Goal: Transaction & Acquisition: Book appointment/travel/reservation

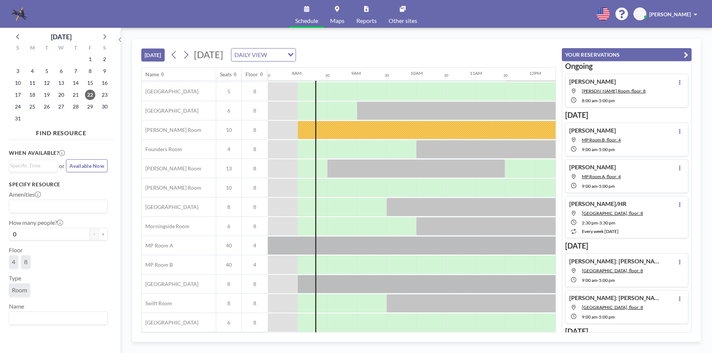
scroll to position [22, 561]
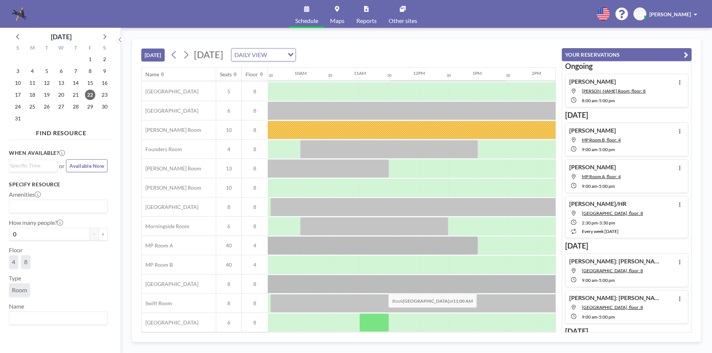
click at [382, 314] on div at bounding box center [374, 323] width 30 height 19
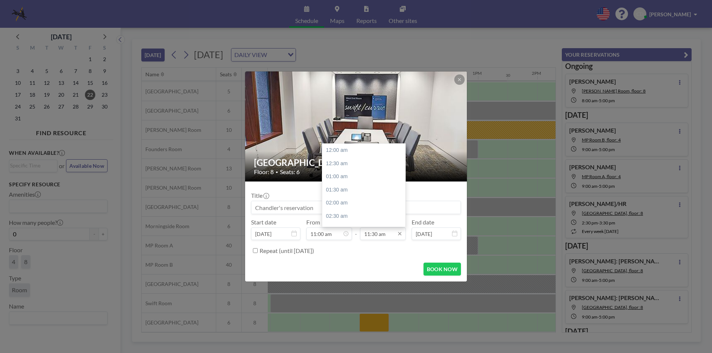
scroll to position [304, 0]
click at [361, 192] on div "01:00 pm" at bounding box center [365, 189] width 87 height 13
type input "01:00 pm"
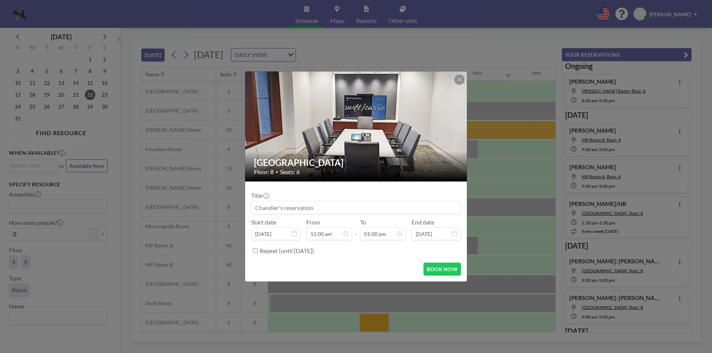
click at [334, 209] on input at bounding box center [355, 207] width 209 height 13
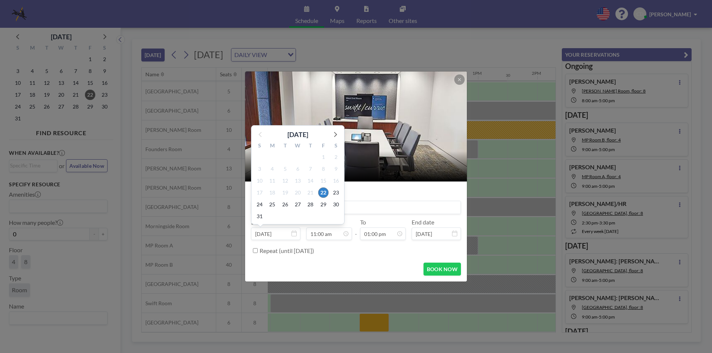
scroll to position [0, 0]
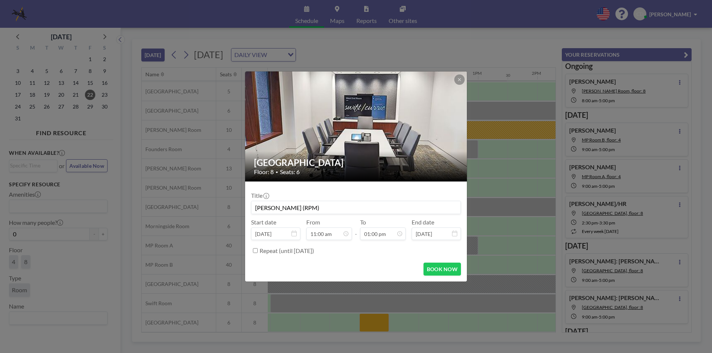
click at [260, 210] on input "[PERSON_NAME] (RPM)" at bounding box center [355, 207] width 209 height 13
click at [333, 210] on input "[PERSON_NAME] (RPM)" at bounding box center [355, 207] width 209 height 13
type input "[PERSON_NAME] (RPM) [PERSON_NAME]"
click at [428, 269] on button "BOOK NOW" at bounding box center [441, 269] width 37 height 13
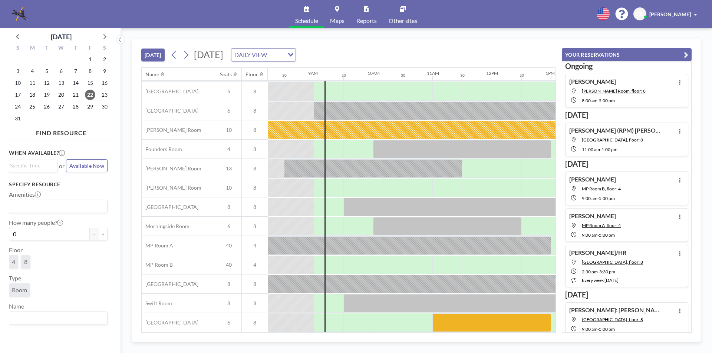
scroll to position [22, 482]
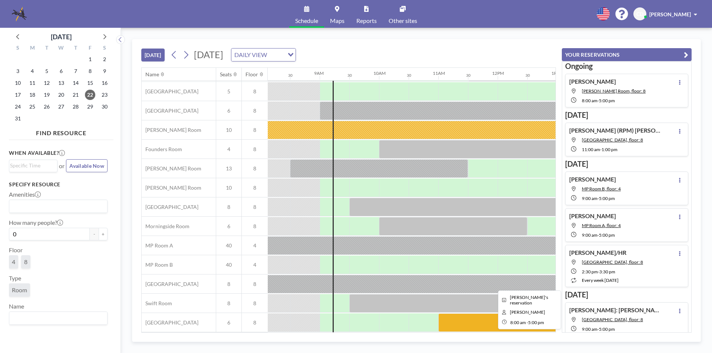
click at [462, 281] on div at bounding box center [527, 284] width 534 height 19
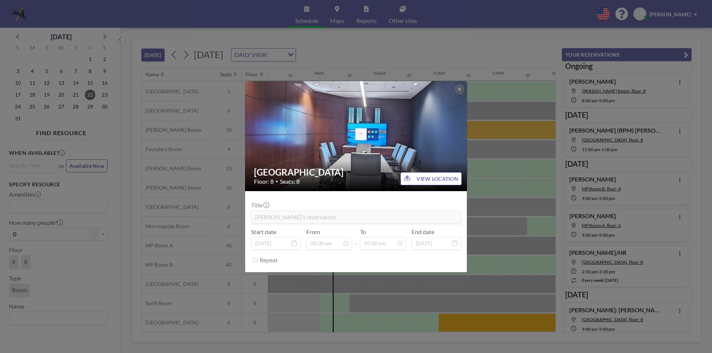
click at [458, 87] on icon at bounding box center [459, 89] width 4 height 4
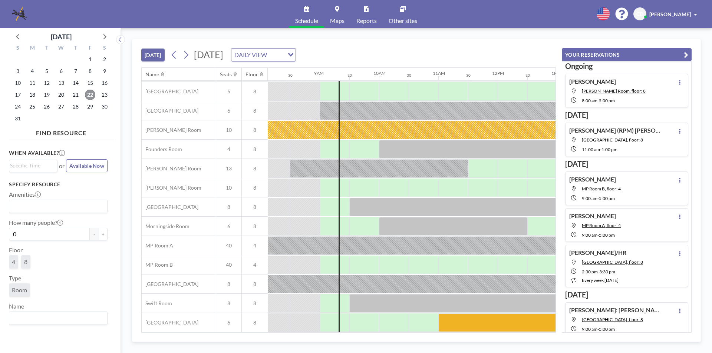
click at [88, 96] on span "22" at bounding box center [90, 95] width 10 height 10
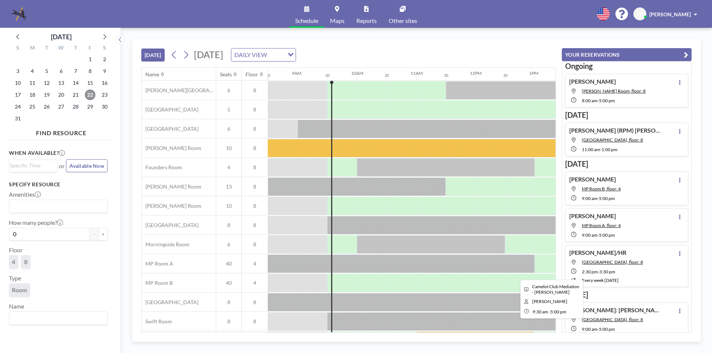
scroll to position [22, 504]
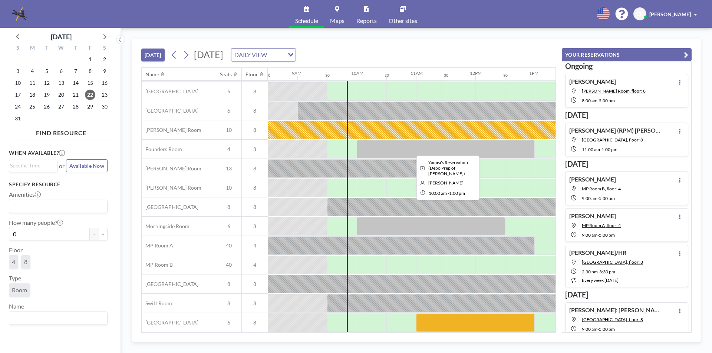
click at [426, 148] on div at bounding box center [446, 149] width 178 height 19
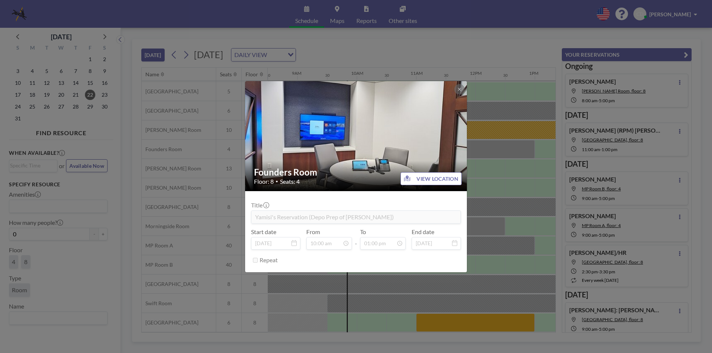
click at [508, 164] on div "Founders Room Floor: 8 • Seats: 4 VIEW LOCATION Title Yamisi's Reservation (Dep…" at bounding box center [356, 176] width 712 height 353
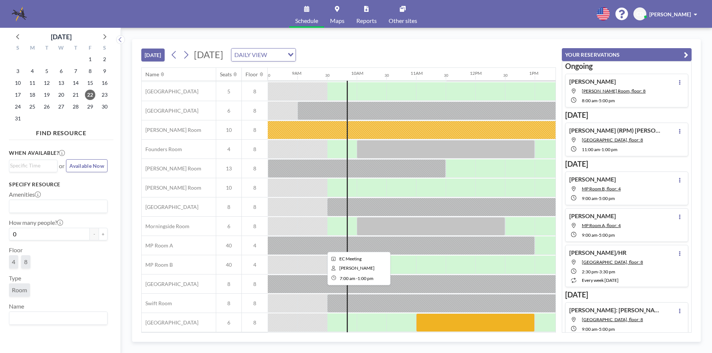
scroll to position [0, 504]
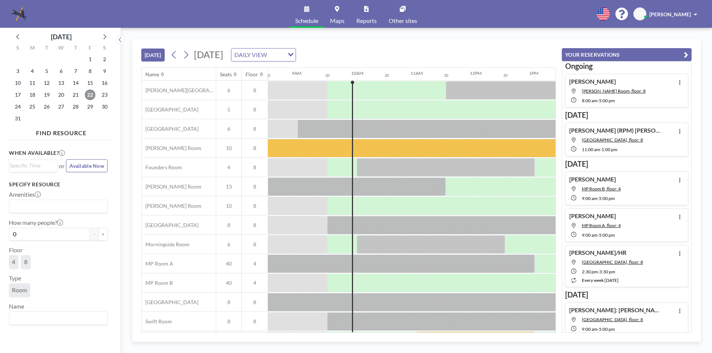
click at [85, 96] on span "22" at bounding box center [90, 95] width 10 height 10
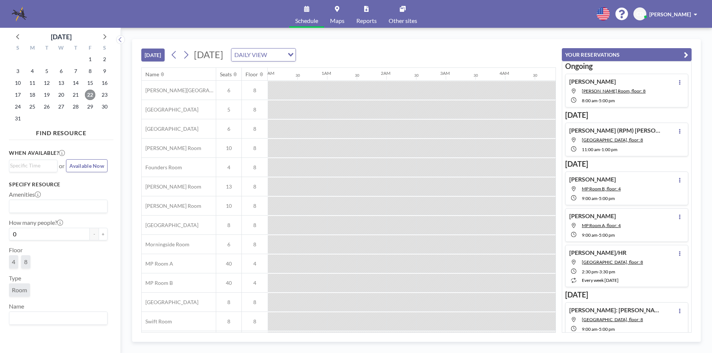
scroll to position [0, 534]
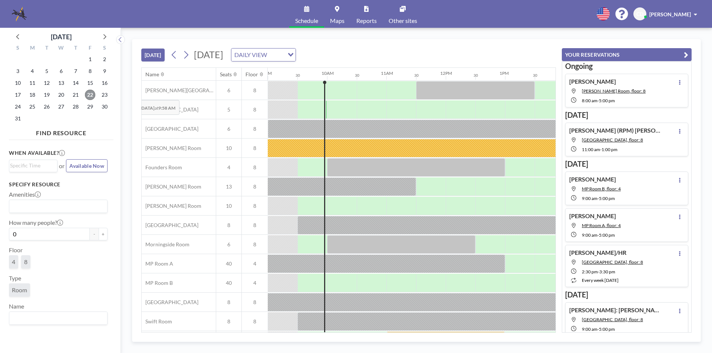
click at [88, 95] on span "22" at bounding box center [90, 95] width 10 height 10
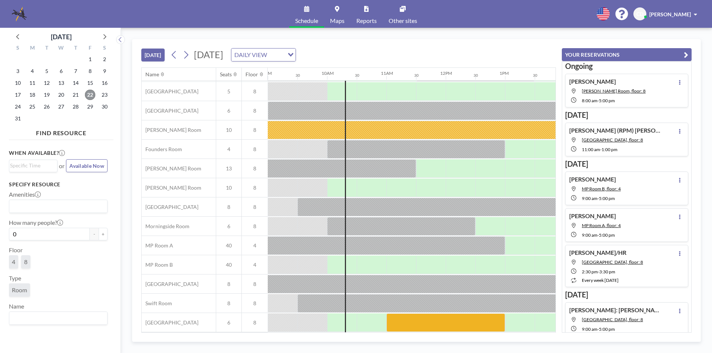
click at [91, 97] on span "22" at bounding box center [90, 95] width 10 height 10
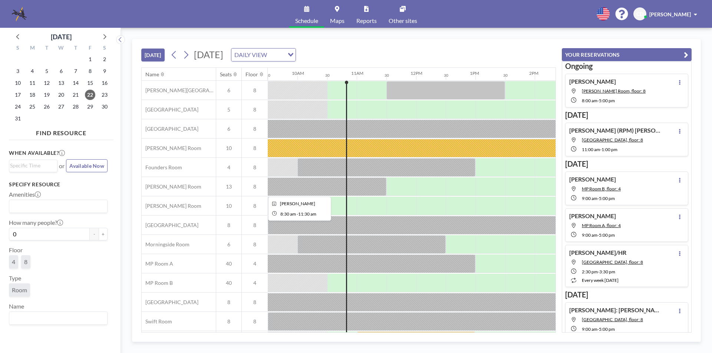
scroll to position [22, 564]
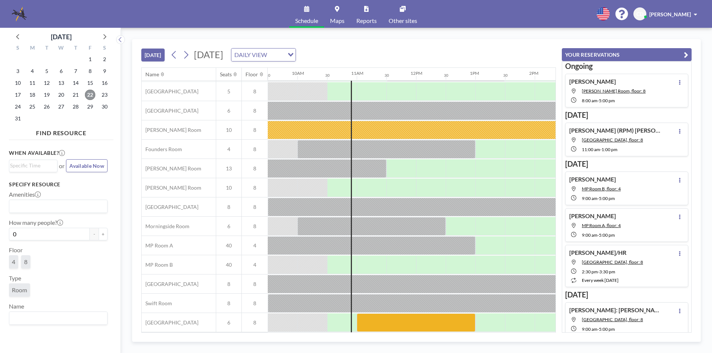
click at [91, 96] on span "22" at bounding box center [90, 95] width 10 height 10
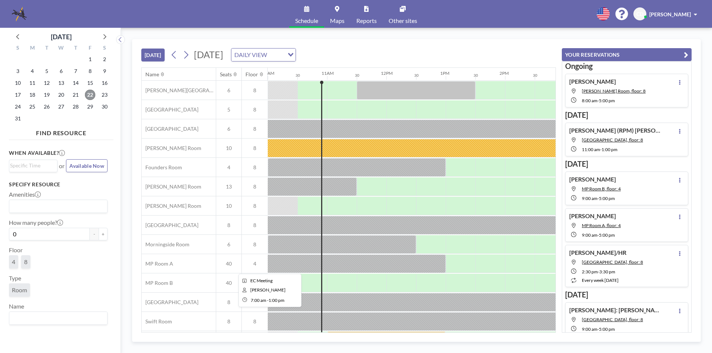
scroll to position [22, 593]
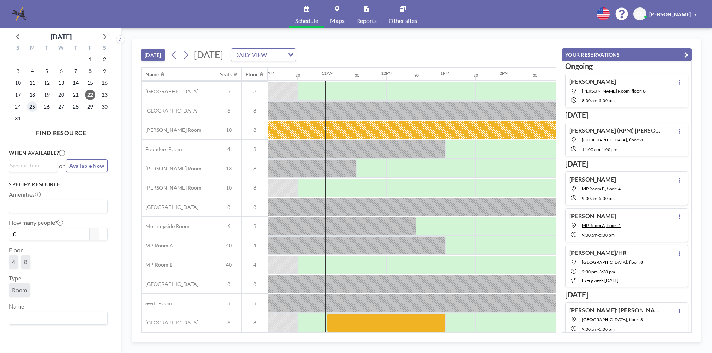
click at [30, 105] on span "25" at bounding box center [32, 107] width 10 height 10
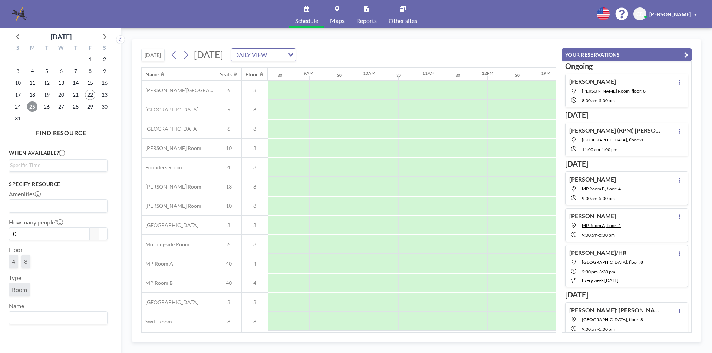
scroll to position [0, 474]
click at [49, 106] on span "26" at bounding box center [47, 107] width 10 height 10
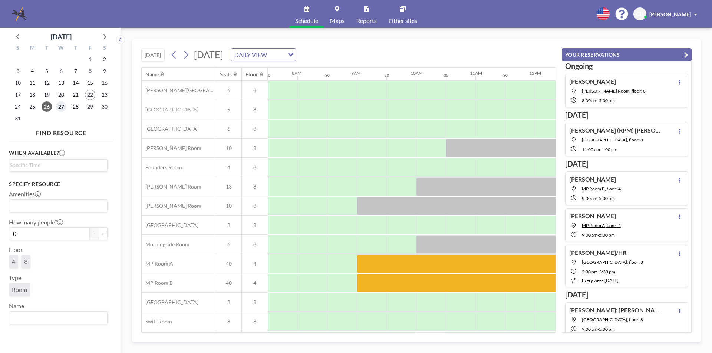
click at [62, 106] on span "27" at bounding box center [61, 107] width 10 height 10
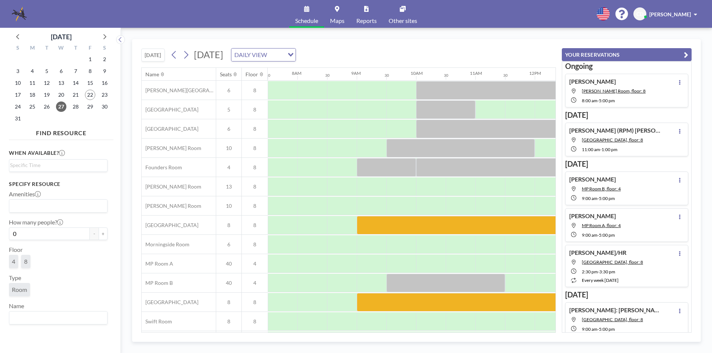
click at [72, 101] on div "28" at bounding box center [75, 107] width 14 height 12
click at [73, 108] on span "28" at bounding box center [75, 107] width 10 height 10
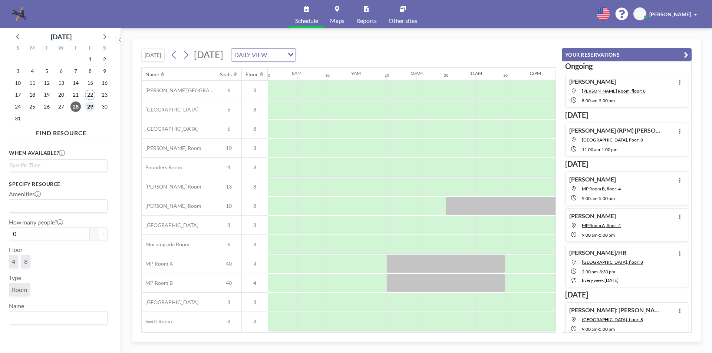
click at [89, 108] on span "29" at bounding box center [90, 107] width 10 height 10
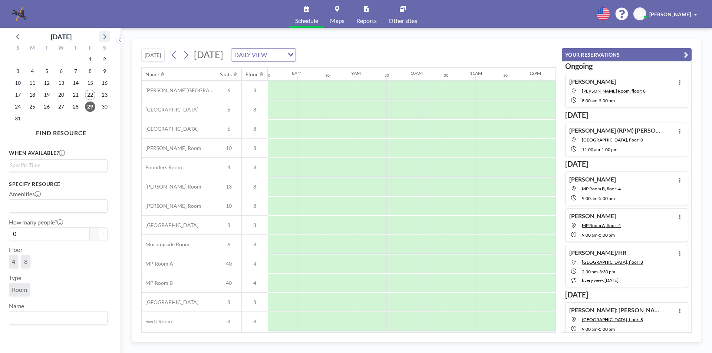
click at [107, 42] on div "S M T W T F S 27 28 29 30 31 1 2 3 4 5 6 7 8 9 10 11 12 13 14 15 16 17 18 19 20…" at bounding box center [61, 84] width 105 height 85
click at [107, 36] on icon at bounding box center [104, 37] width 10 height 10
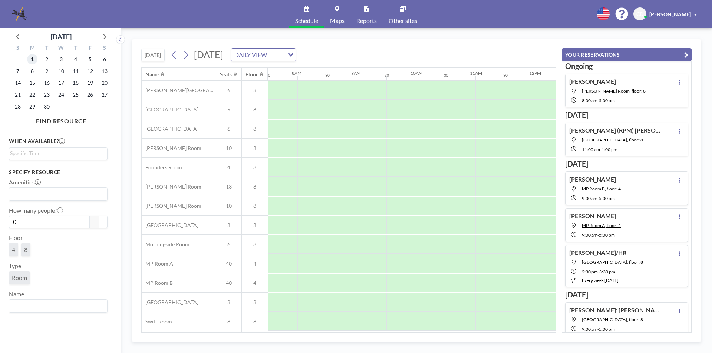
click at [35, 59] on span "1" at bounding box center [32, 59] width 10 height 10
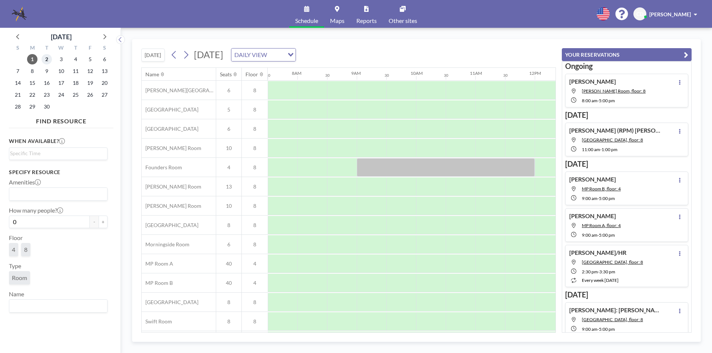
click at [45, 60] on span "2" at bounding box center [47, 59] width 10 height 10
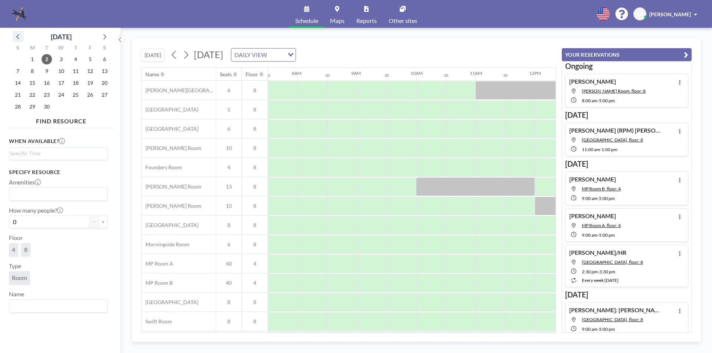
click at [16, 33] on icon at bounding box center [18, 37] width 10 height 10
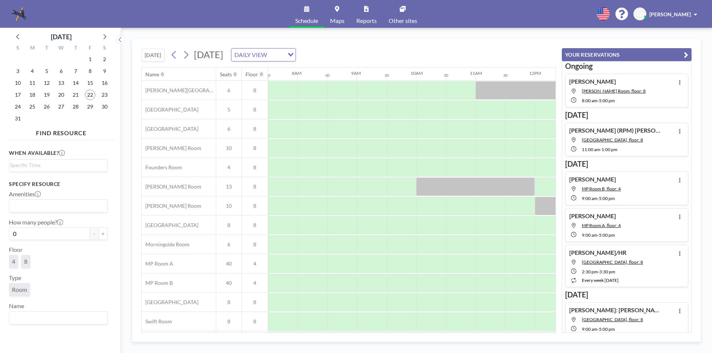
click at [83, 95] on div "22" at bounding box center [90, 95] width 14 height 12
click at [87, 95] on span "22" at bounding box center [90, 95] width 10 height 10
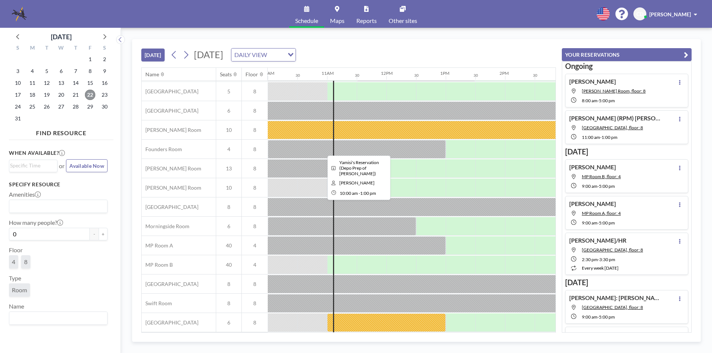
scroll to position [0, 593]
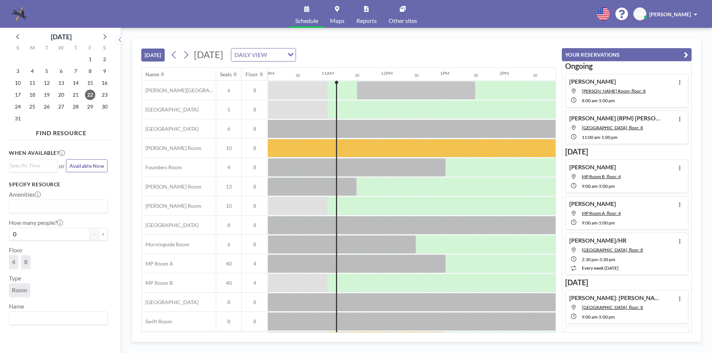
click at [92, 100] on div "22" at bounding box center [90, 95] width 14 height 12
click at [92, 96] on span "22" at bounding box center [90, 95] width 10 height 10
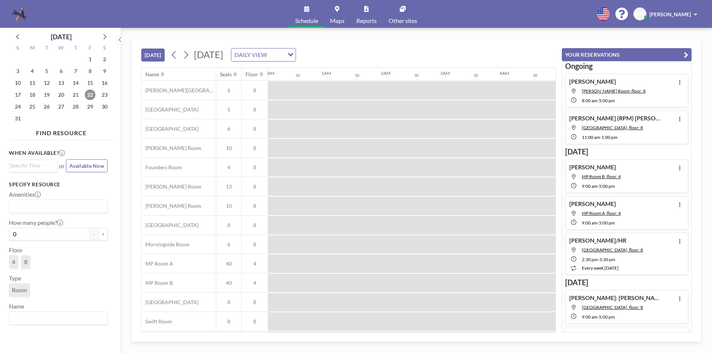
scroll to position [0, 623]
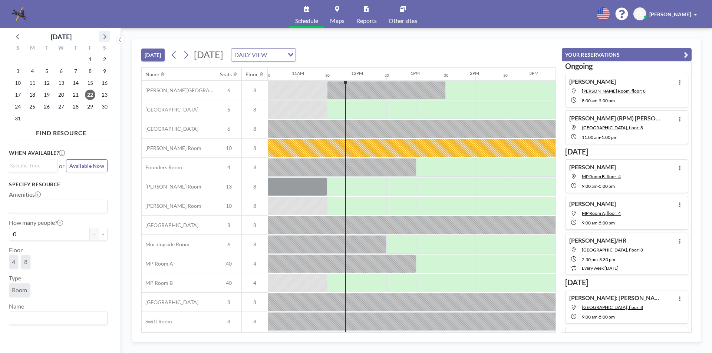
click at [102, 39] on icon at bounding box center [104, 37] width 10 height 10
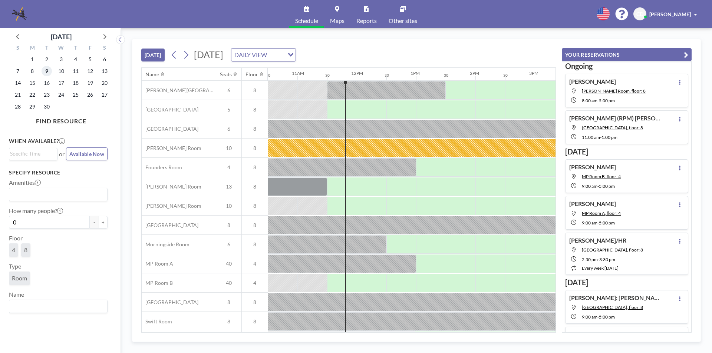
click at [50, 72] on span "9" at bounding box center [47, 71] width 10 height 10
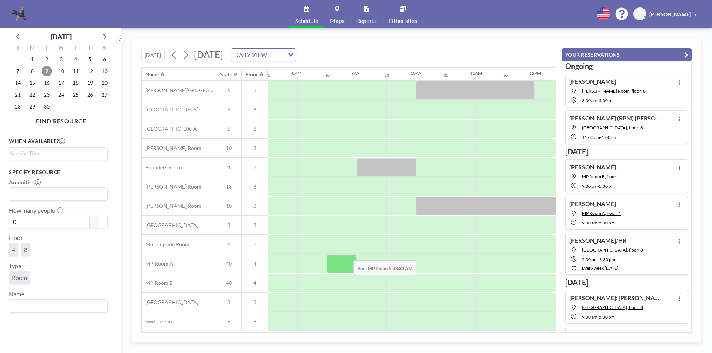
scroll to position [22, 445]
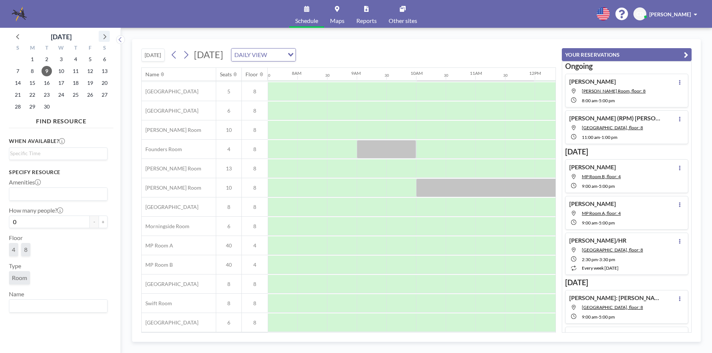
click at [106, 34] on icon at bounding box center [104, 37] width 10 height 10
click at [76, 71] on span "9" at bounding box center [75, 71] width 10 height 10
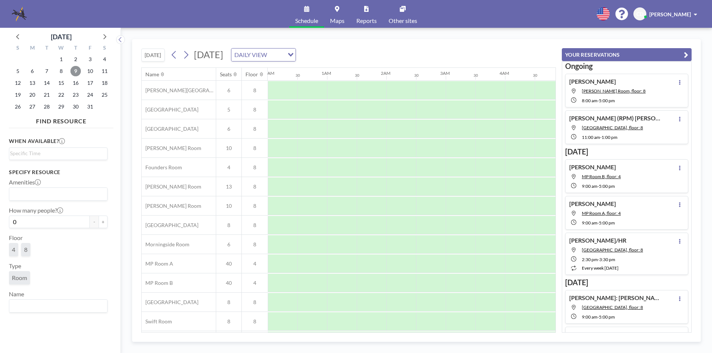
scroll to position [0, 445]
click at [439, 186] on div at bounding box center [431, 187] width 30 height 19
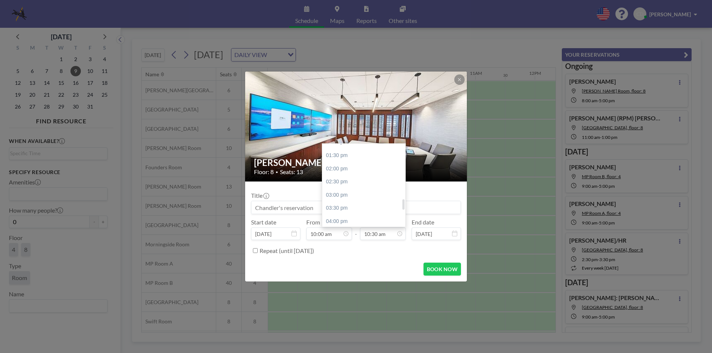
scroll to position [425, 0]
click at [372, 175] on div "05:00 pm" at bounding box center [365, 173] width 87 height 13
type input "05:00 pm"
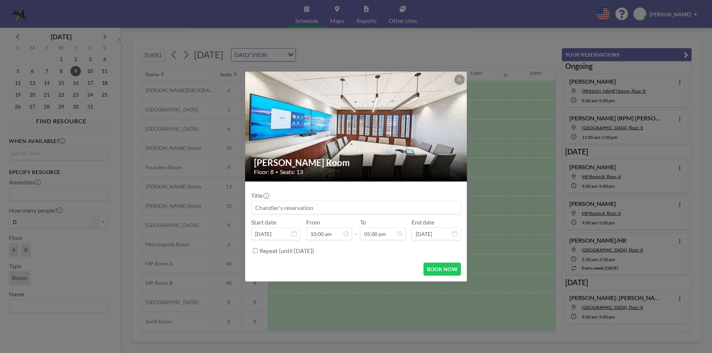
click at [366, 208] on input at bounding box center [355, 207] width 209 height 13
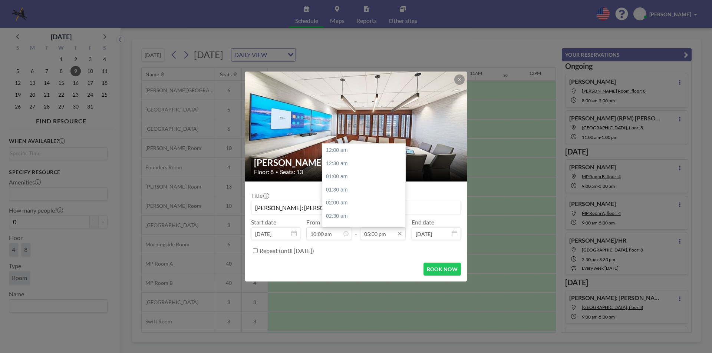
scroll to position [449, 0]
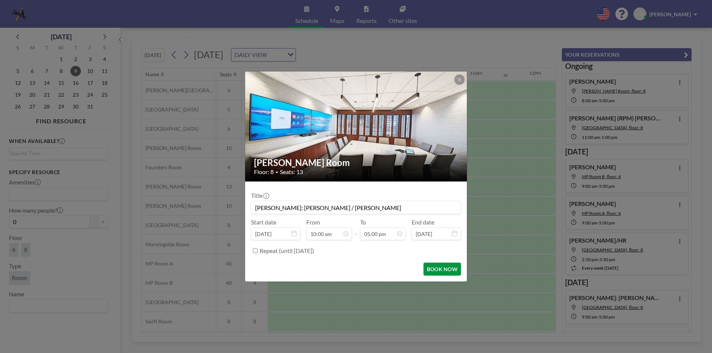
click at [442, 266] on button "BOOK NOW" at bounding box center [441, 269] width 37 height 13
type input "[PERSON_NAME]: [PERSON_NAME] / [PERSON_NAME]"
